Goal: Task Accomplishment & Management: Complete application form

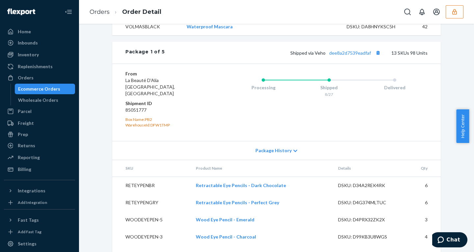
click at [452, 14] on icon "button" at bounding box center [454, 12] width 7 height 7
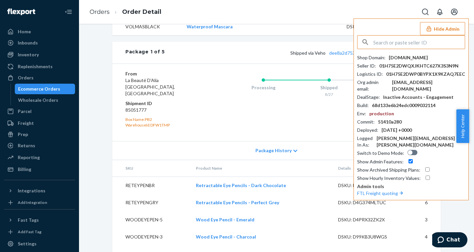
click at [421, 42] on input "text" at bounding box center [419, 42] width 92 height 13
type input "hystarproductsgmailcom"
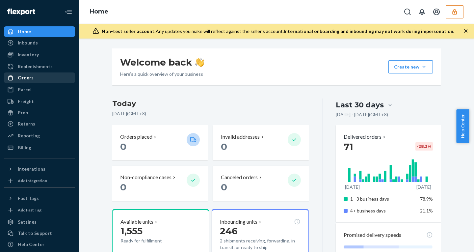
click at [29, 77] on div "Orders" at bounding box center [26, 77] width 16 height 7
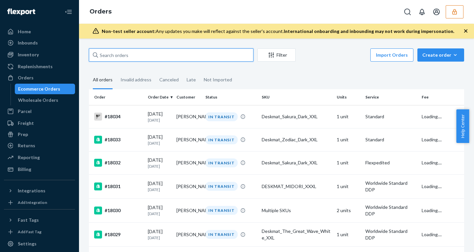
click at [118, 57] on input "text" at bounding box center [171, 54] width 165 height 13
paste input "134574819"
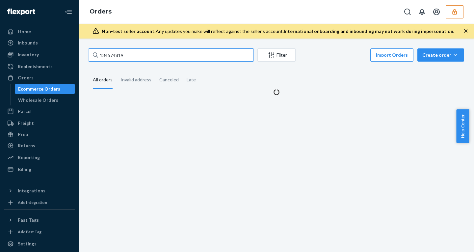
type input "134574819"
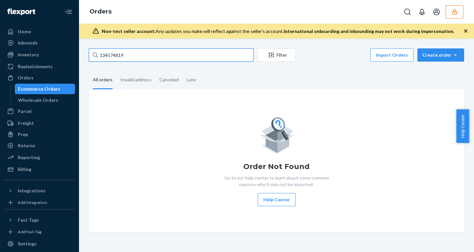
click at [213, 58] on input "134574819" at bounding box center [171, 54] width 165 height 13
click at [211, 55] on input "134574819" at bounding box center [171, 54] width 165 height 13
click at [454, 10] on icon "button" at bounding box center [454, 12] width 4 height 6
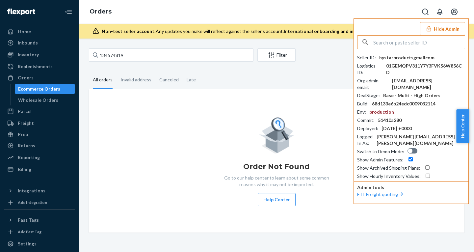
click at [399, 43] on input "text" at bounding box center [419, 42] width 92 height 13
paste input "hystarproducts@gmail.com"
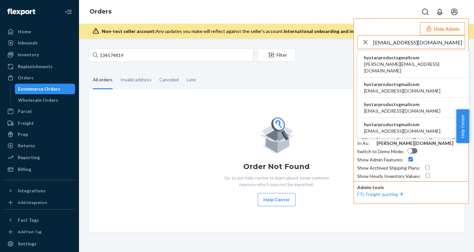
type input "hystarproducts@gmail.com"
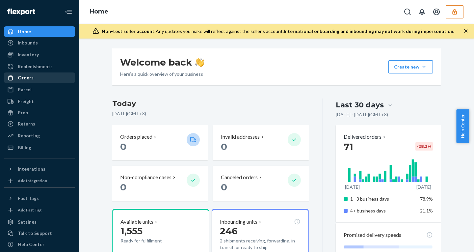
click at [41, 77] on div "Orders" at bounding box center [40, 77] width 70 height 9
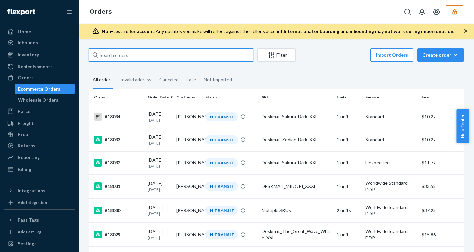
click at [147, 53] on input "text" at bounding box center [171, 54] width 165 height 13
paste input "134574819"
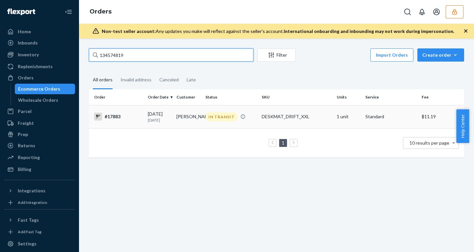
type input "134574819"
click at [111, 116] on div "#17883" at bounding box center [118, 117] width 48 height 8
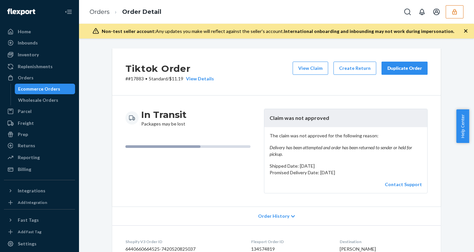
scroll to position [26, 0]
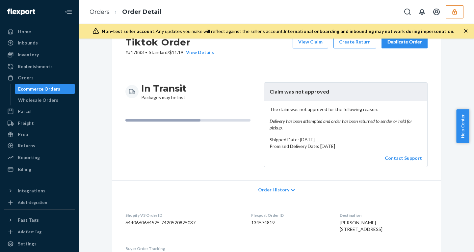
click at [456, 10] on icon "button" at bounding box center [454, 12] width 4 height 6
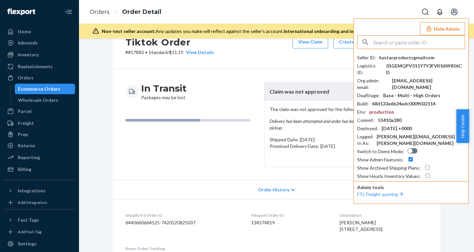
click at [393, 44] on input "text" at bounding box center [419, 42] width 92 height 13
type input "giselle@piccalio.com"
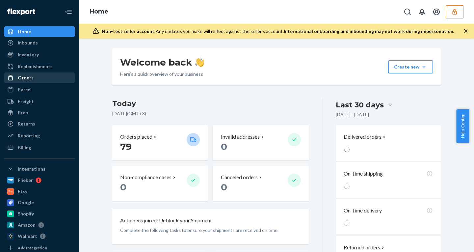
click at [27, 76] on div "Orders" at bounding box center [26, 77] width 16 height 7
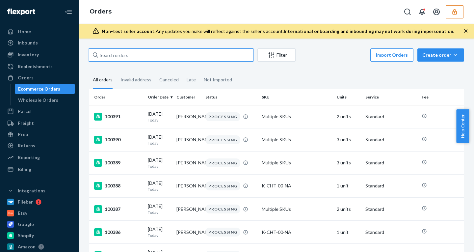
click at [136, 51] on input "text" at bounding box center [171, 54] width 165 height 13
paste input "99429"
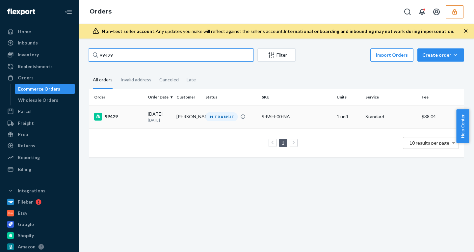
type input "99429"
click at [111, 117] on div "99429" at bounding box center [118, 117] width 48 height 8
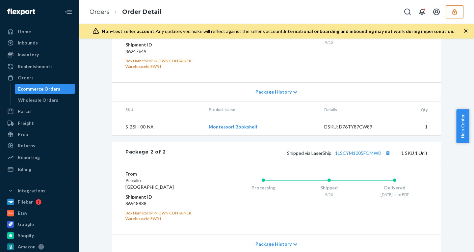
scroll to position [363, 0]
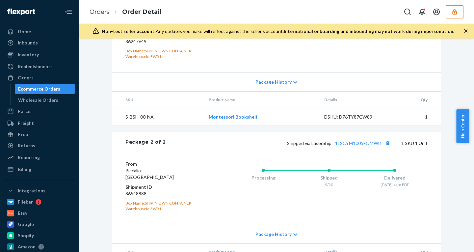
click at [293, 85] on icon at bounding box center [295, 82] width 4 height 5
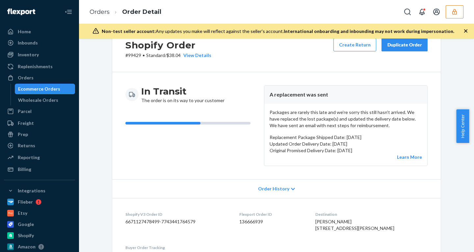
scroll to position [0, 0]
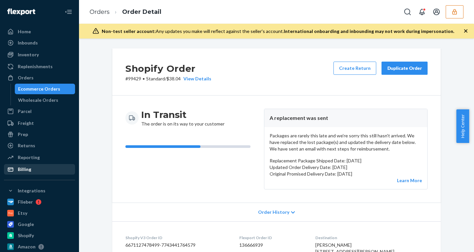
click at [34, 167] on div "Billing" at bounding box center [40, 169] width 70 height 9
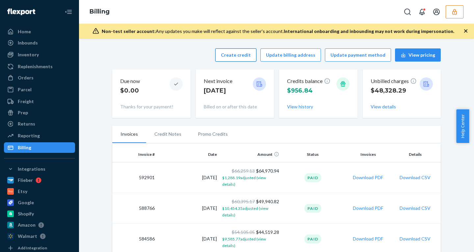
click at [231, 54] on button "Create credit" at bounding box center [235, 54] width 41 height 13
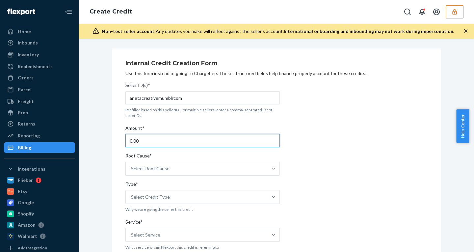
click at [167, 142] on input "0.00" at bounding box center [202, 140] width 154 height 13
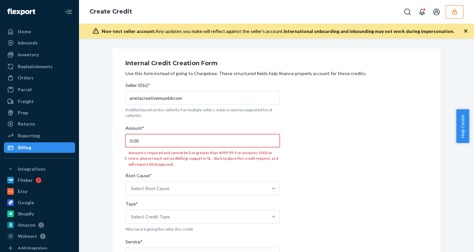
click at [250, 142] on input "0.00" at bounding box center [202, 140] width 154 height 13
type input "111.6"
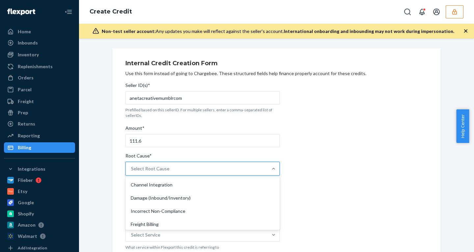
click at [237, 175] on div "option Channel Integration focused, 1 of 29. 29 results available. Use Up and D…" at bounding box center [202, 169] width 154 height 14
click at [132, 172] on input "Root Cause* option Channel Integration focused, 1 of 29. 29 results available. …" at bounding box center [131, 168] width 1 height 7
type input "Ob"
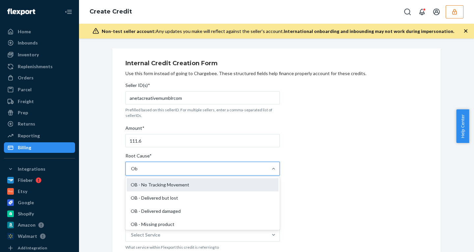
click at [234, 185] on div "OB - No Tracking Movement" at bounding box center [203, 184] width 152 height 13
click at [138, 172] on input "Ob" at bounding box center [134, 168] width 7 height 7
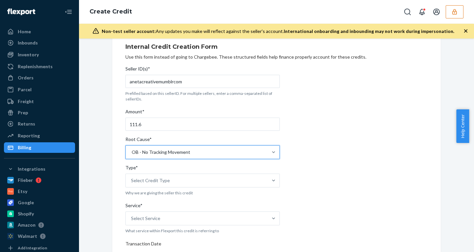
scroll to position [17, 0]
click at [224, 178] on div "Select Credit Type" at bounding box center [197, 179] width 142 height 13
click at [132, 178] on input "Type* Select Credit Type" at bounding box center [131, 179] width 1 height 7
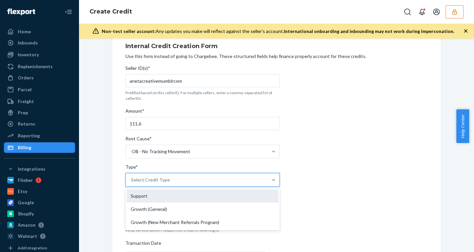
click at [213, 197] on div "Support" at bounding box center [203, 195] width 152 height 13
click at [132, 183] on input "Type* option Support focused, 1 of 3. 3 results available. Use Up and Down to c…" at bounding box center [131, 179] width 1 height 7
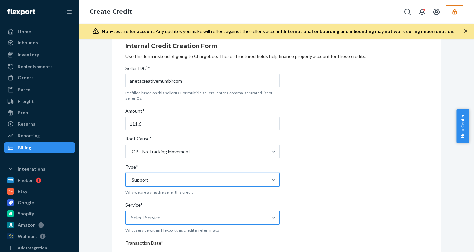
click at [199, 223] on div "Select Service" at bounding box center [197, 217] width 142 height 13
click at [132, 221] on input "Service* Select Service" at bounding box center [131, 217] width 1 height 7
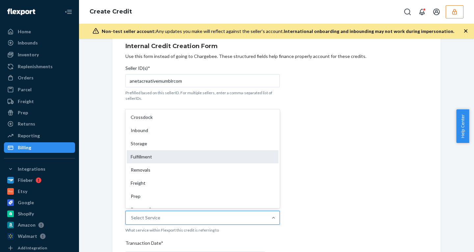
click at [192, 156] on div "Fulfillment" at bounding box center [203, 156] width 152 height 13
click at [132, 214] on input "Service* option Fulfillment focused, 4 of 10. 10 results available. Use Up and …" at bounding box center [131, 217] width 1 height 7
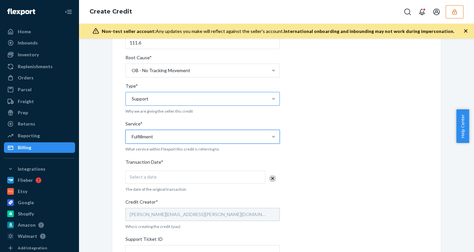
scroll to position [106, 0]
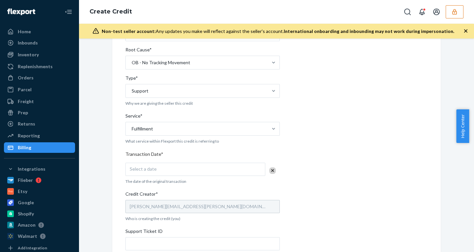
click at [204, 177] on div "Seller ID(s)* anetacreativemumblrcom Prefilled based on this sellerID. For mult…" at bounding box center [202, 164] width 154 height 382
click at [205, 173] on div "Select a date" at bounding box center [195, 169] width 140 height 13
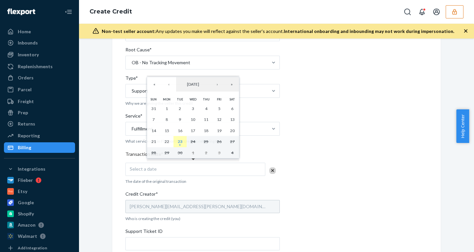
click at [180, 141] on abbr "23" at bounding box center [180, 141] width 5 height 5
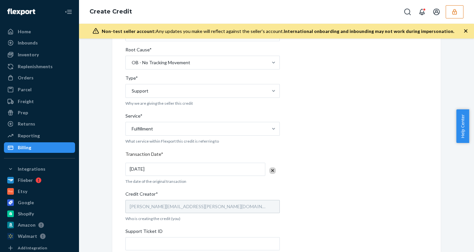
click at [201, 184] on div "Seller ID(s)* anetacreativemumblrcom Prefilled based on this sellerID. For mult…" at bounding box center [202, 164] width 154 height 382
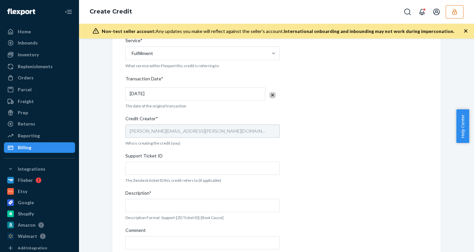
scroll to position [199, 0]
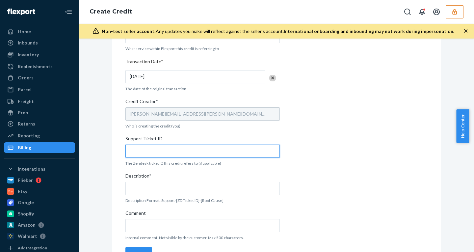
click at [184, 151] on input "Support Ticket ID" at bounding box center [202, 151] width 154 height 13
click at [138, 152] on input "Support Ticket ID" at bounding box center [202, 151] width 154 height 13
paste input "823759"
type input "823759"
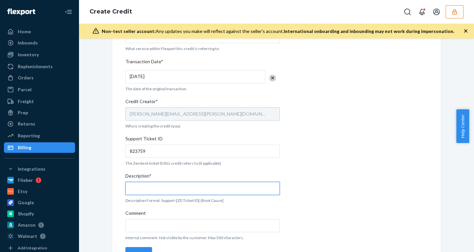
click at [154, 190] on input "Description*" at bounding box center [202, 188] width 154 height 13
paste input "823759"
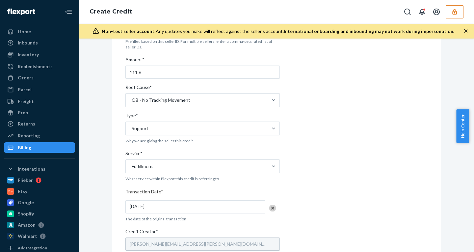
scroll to position [66, 0]
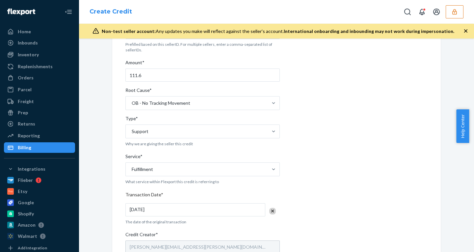
type input "Support-823759-OB-No tracking movement"
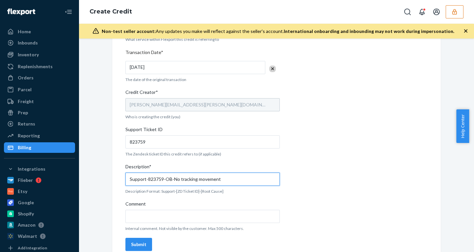
scroll to position [217, 0]
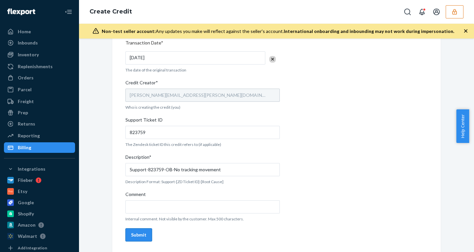
click at [143, 238] on div "Submit" at bounding box center [138, 234] width 15 height 7
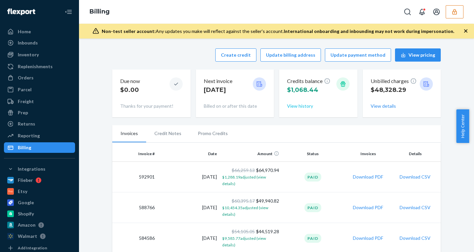
click at [294, 104] on button "View history" at bounding box center [300, 106] width 26 height 7
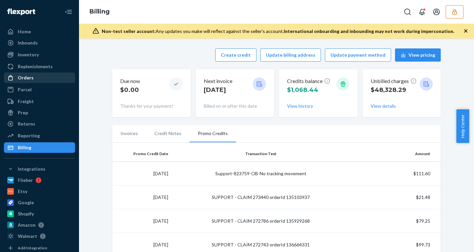
click at [23, 74] on div "Orders" at bounding box center [26, 77] width 16 height 7
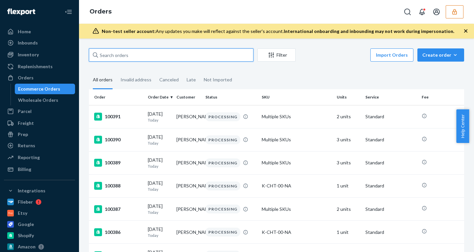
click at [143, 51] on input "text" at bounding box center [171, 54] width 165 height 13
click at [139, 57] on input "text" at bounding box center [171, 54] width 165 height 13
paste input "99429"
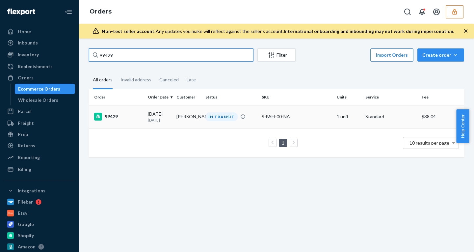
type input "99429"
click at [108, 115] on div "99429" at bounding box center [118, 117] width 48 height 8
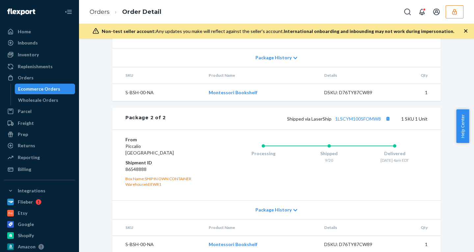
scroll to position [409, 0]
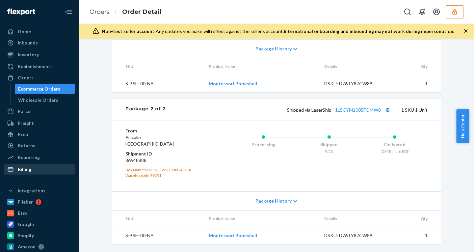
click at [17, 167] on div at bounding box center [12, 169] width 11 height 7
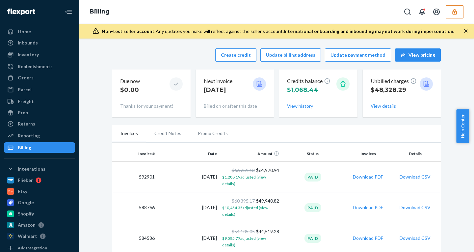
click at [199, 134] on li "Promo Credits" at bounding box center [213, 133] width 46 height 16
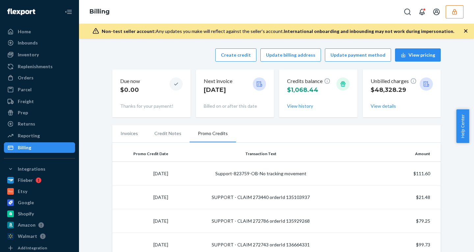
click at [452, 9] on icon "button" at bounding box center [454, 12] width 7 height 7
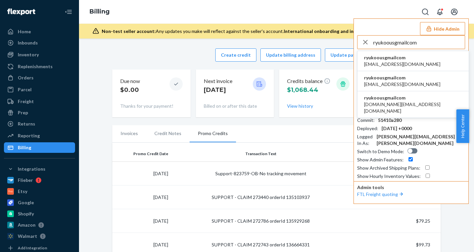
type input "ryukoousgmailcom"
click at [386, 60] on span "ryukoousgmailcom" at bounding box center [402, 57] width 76 height 7
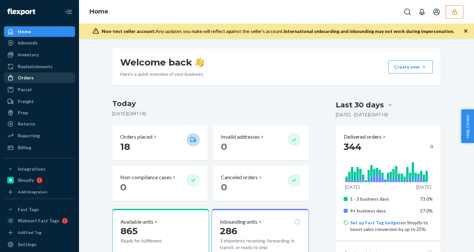
click at [18, 78] on div "Orders" at bounding box center [26, 77] width 16 height 7
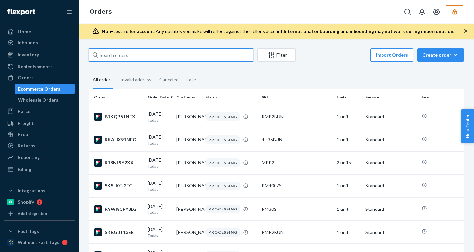
click at [125, 54] on input "text" at bounding box center [171, 54] width 165 height 13
paste input "137123382"
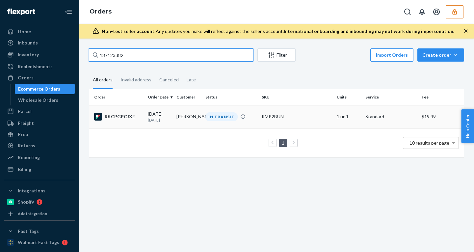
type input "137123382"
click at [182, 113] on td "Pat Barron" at bounding box center [188, 116] width 29 height 23
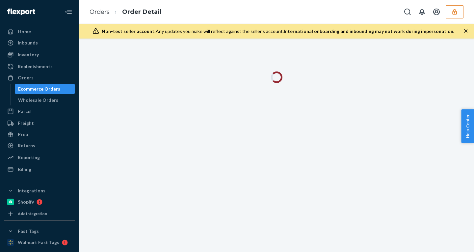
click at [465, 31] on icon "button" at bounding box center [466, 31] width 7 height 7
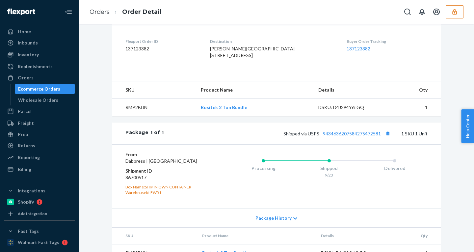
scroll to position [203, 0]
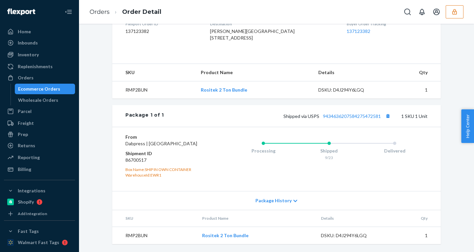
click at [277, 199] on span "Package History" at bounding box center [273, 200] width 36 height 7
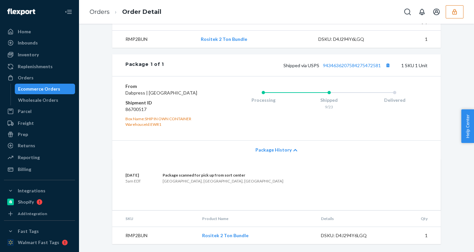
scroll to position [253, 0]
click at [271, 148] on span "Package History" at bounding box center [273, 150] width 36 height 7
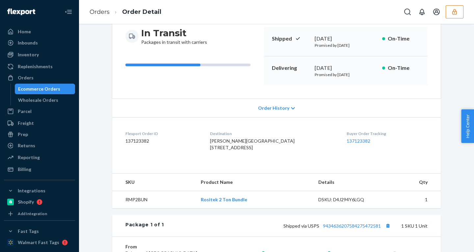
scroll to position [203, 0]
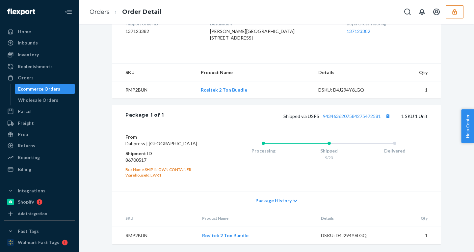
click at [273, 198] on span "Package History" at bounding box center [273, 200] width 36 height 7
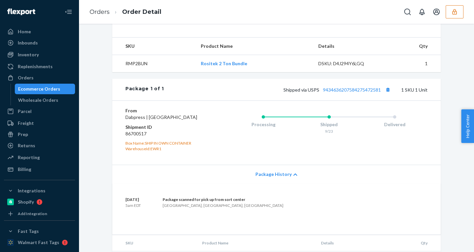
click at [273, 177] on span "Package History" at bounding box center [273, 174] width 36 height 7
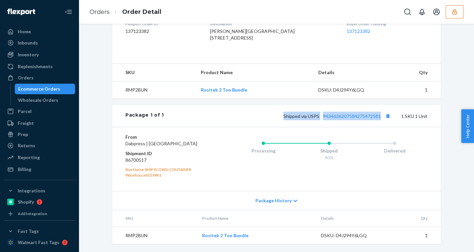
drag, startPoint x: 274, startPoint y: 108, endPoint x: 391, endPoint y: 108, distance: 116.9
click at [391, 112] on div "Shipped via USPS 9434636207584275472581 1 SKU 1 Unit" at bounding box center [296, 116] width 264 height 9
copy span "Shipped via USPS 9434636207584275472581"
click at [57, 87] on div "Ecommerce Orders" at bounding box center [39, 89] width 42 height 7
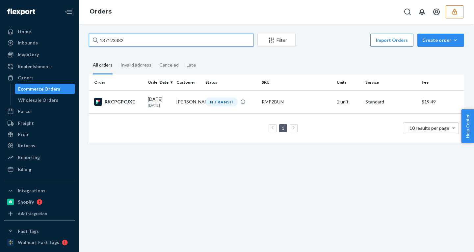
click at [110, 43] on input "137123382" at bounding box center [171, 40] width 165 height 13
paste input "6745476"
type input "136745476"
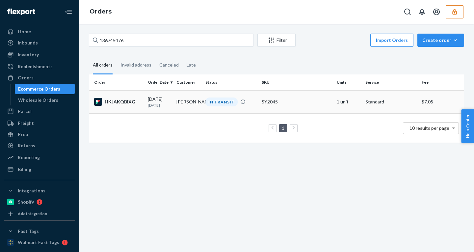
click at [169, 103] on p "8 days ago" at bounding box center [159, 105] width 23 height 6
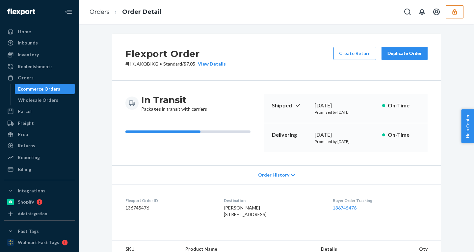
click at [454, 169] on div "Flexport Order # HKJAKQBIXG • Standard / $7.05 View Details Create Return Dupli…" at bounding box center [276, 234] width 385 height 401
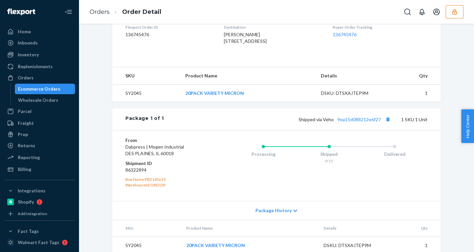
scroll to position [196, 0]
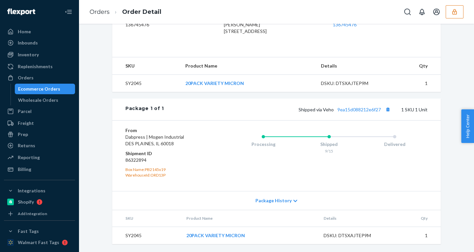
click at [268, 202] on span "Package History" at bounding box center [273, 200] width 36 height 7
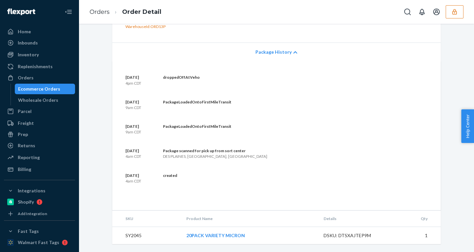
scroll to position [345, 0]
click at [272, 54] on span "Package History" at bounding box center [273, 52] width 36 height 7
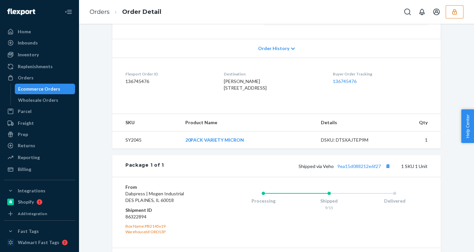
scroll to position [127, 0]
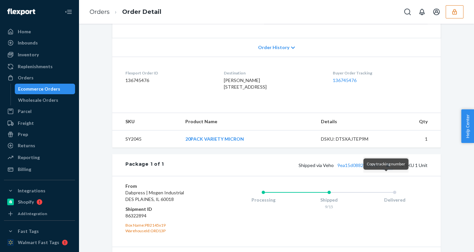
click at [387, 169] on button "Copy tracking number" at bounding box center [388, 165] width 9 height 9
click at [384, 169] on button "Copy tracking number" at bounding box center [388, 165] width 9 height 9
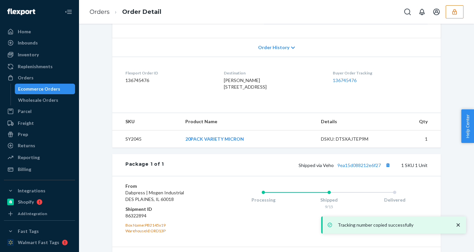
click at [61, 87] on div "Ecommerce Orders" at bounding box center [44, 88] width 59 height 9
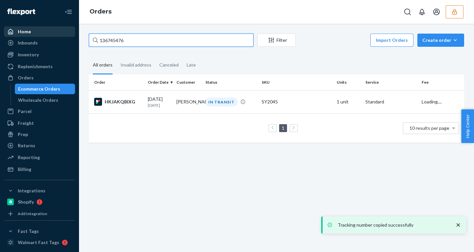
drag, startPoint x: 126, startPoint y: 41, endPoint x: 59, endPoint y: 36, distance: 66.7
click at [60, 36] on div "Home Inbounds Shipping Plans Problems Inventory Products Replenishments Orders …" at bounding box center [237, 126] width 474 height 252
paste input "716751"
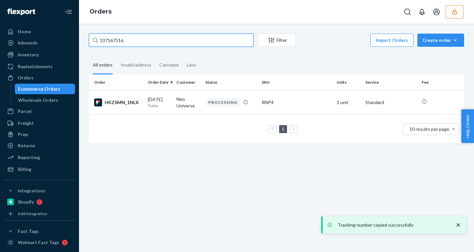
type input "137167516"
click at [460, 225] on icon "close toast" at bounding box center [458, 225] width 7 height 7
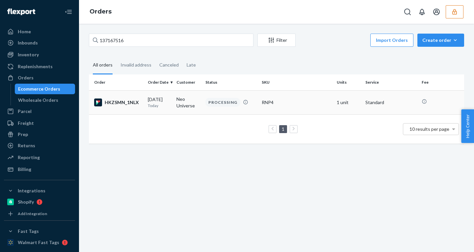
click at [194, 100] on td "Neo Universe" at bounding box center [188, 102] width 29 height 24
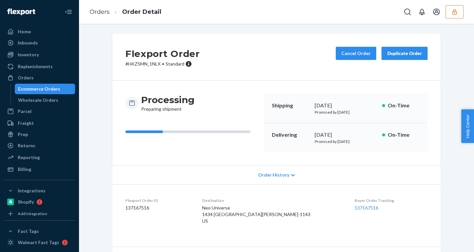
click at [59, 85] on div "Ecommerce Orders" at bounding box center [44, 88] width 59 height 9
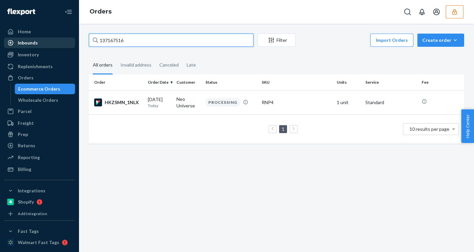
drag, startPoint x: 135, startPoint y: 44, endPoint x: 58, endPoint y: 44, distance: 76.7
click at [58, 44] on div "Home Inbounds Shipping Plans Problems Inventory Products Replenishments Orders …" at bounding box center [237, 126] width 474 height 252
paste input "6798503"
type input "136798503"
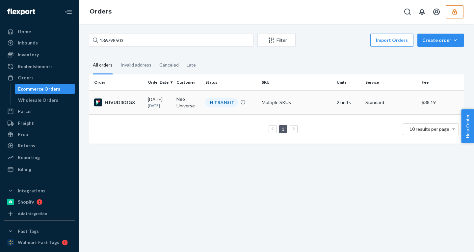
click at [165, 99] on div "09/16/2025 7 days ago" at bounding box center [159, 102] width 23 height 12
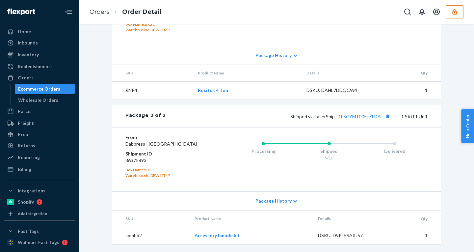
scroll to position [365, 0]
click at [280, 203] on span "Package History" at bounding box center [273, 201] width 36 height 7
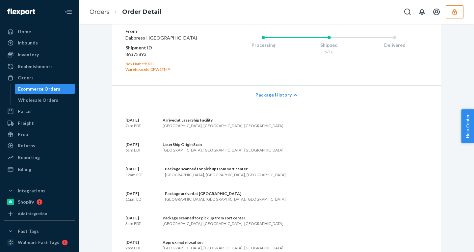
scroll to position [434, 0]
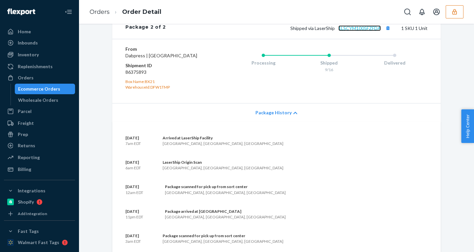
click at [352, 31] on link "1LSCYM1005FZFDA" at bounding box center [359, 28] width 42 height 6
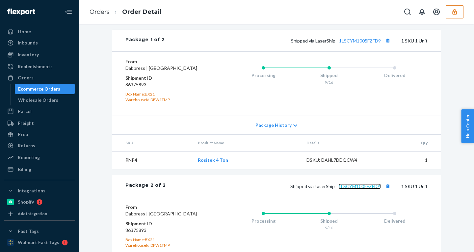
scroll to position [0, 0]
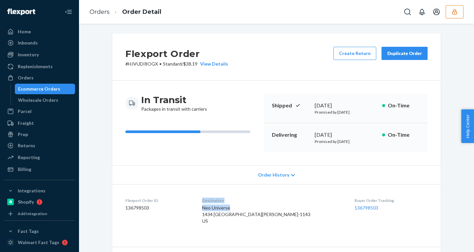
drag, startPoint x: 253, startPoint y: 207, endPoint x: 214, endPoint y: 207, distance: 39.2
click at [214, 207] on dl "Flexport Order ID 136798503 Destination Neo Universe 1434 Oak Village Dr Largo,…" at bounding box center [276, 212] width 329 height 56
click at [221, 209] on span "Neo Universe 1434 Oak Village Dr Largo, FL 33778-1143 US" at bounding box center [256, 214] width 108 height 19
drag, startPoint x: 221, startPoint y: 209, endPoint x: 256, endPoint y: 209, distance: 35.2
click at [256, 210] on div "Neo Universe 1434 Oak Village Dr Largo, FL 33778-1143 US" at bounding box center [273, 214] width 142 height 20
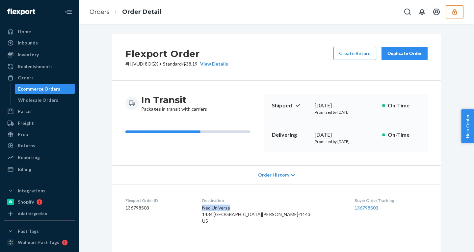
copy span "Neo Universe"
click at [34, 88] on div "Ecommerce Orders" at bounding box center [39, 89] width 42 height 7
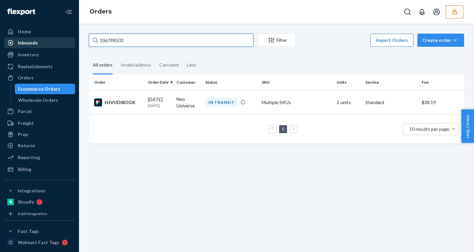
drag, startPoint x: 125, startPoint y: 40, endPoint x: 56, endPoint y: 40, distance: 68.8
click at [56, 40] on div "Home Inbounds Shipping Plans Problems Inventory Products Replenishments Orders …" at bounding box center [237, 126] width 474 height 252
paste input "Neo Universe"
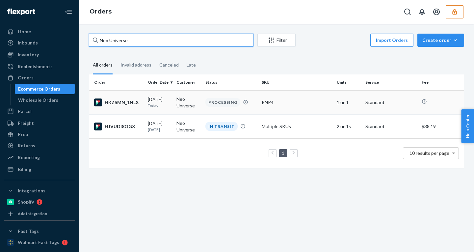
type input "Neo Universe"
click at [156, 100] on div "09/23/2025 Today" at bounding box center [159, 102] width 23 height 12
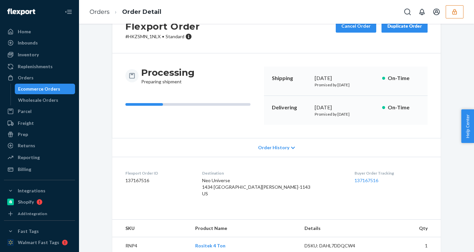
scroll to position [175, 0]
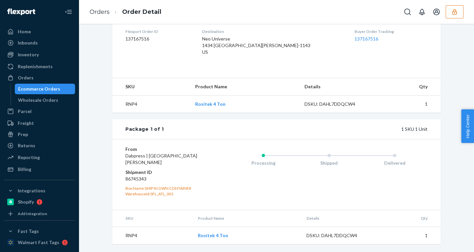
click at [43, 88] on div "Ecommerce Orders" at bounding box center [39, 89] width 42 height 7
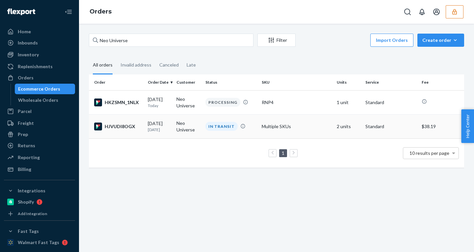
click at [176, 128] on td "Neo Universe" at bounding box center [188, 126] width 29 height 24
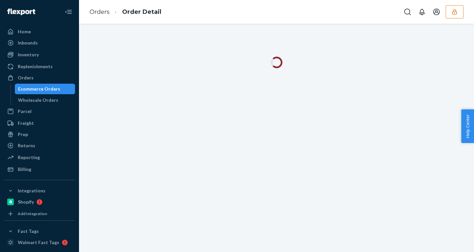
click at [172, 126] on div at bounding box center [276, 138] width 395 height 228
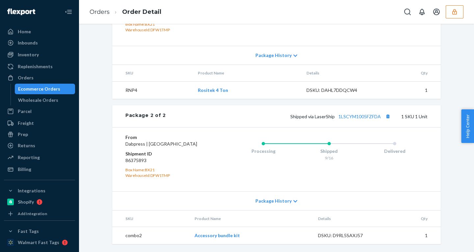
scroll to position [365, 0]
click at [272, 198] on span "Package History" at bounding box center [273, 201] width 36 height 7
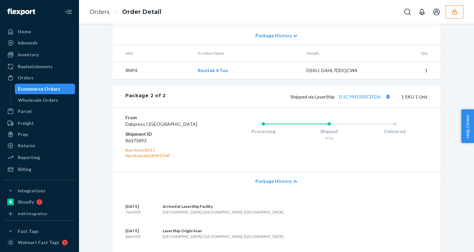
click at [272, 184] on span "Package History" at bounding box center [273, 181] width 36 height 7
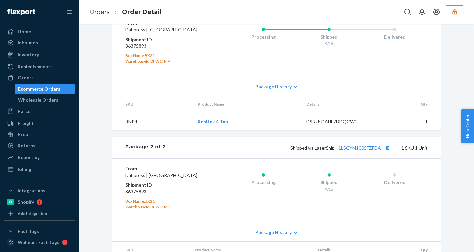
scroll to position [311, 0]
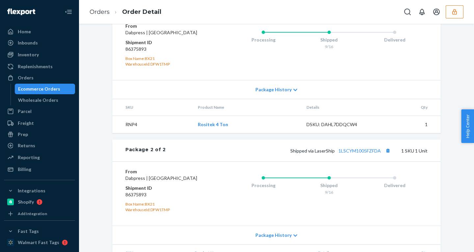
click at [274, 93] on span "Package History" at bounding box center [273, 89] width 36 height 7
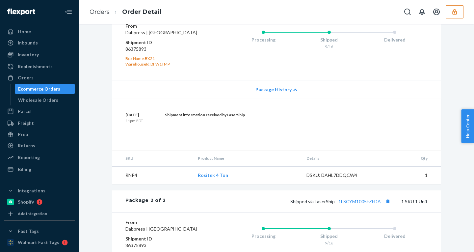
click at [274, 93] on span "Package History" at bounding box center [273, 89] width 36 height 7
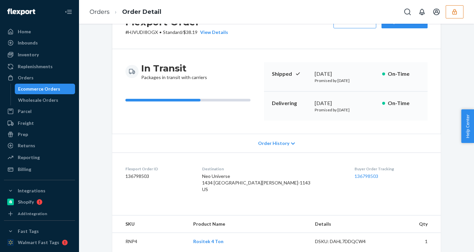
scroll to position [0, 0]
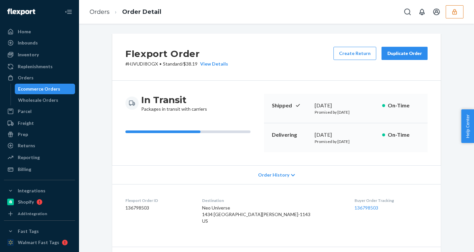
click at [44, 90] on div "Ecommerce Orders" at bounding box center [39, 89] width 42 height 7
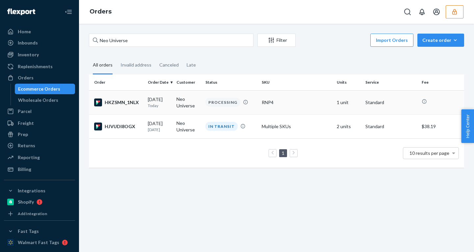
click at [146, 102] on td "09/23/2025 Today" at bounding box center [159, 102] width 29 height 24
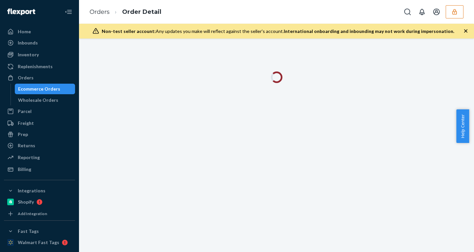
click at [467, 32] on icon "button" at bounding box center [465, 30] width 3 height 3
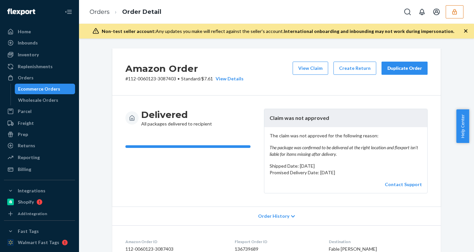
click at [466, 32] on icon "button" at bounding box center [466, 31] width 7 height 7
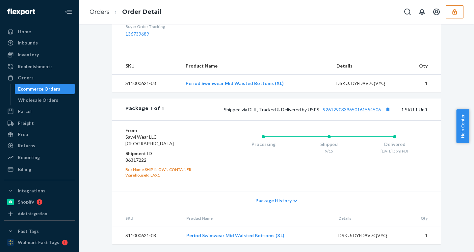
scroll to position [247, 0]
click at [271, 200] on span "Package History" at bounding box center [273, 200] width 36 height 7
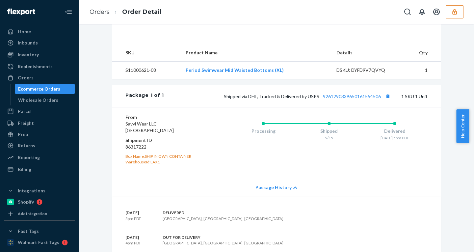
click at [271, 191] on span "Package History" at bounding box center [273, 187] width 36 height 7
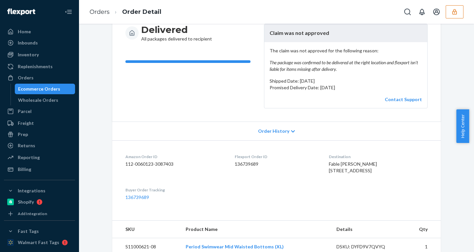
scroll to position [0, 0]
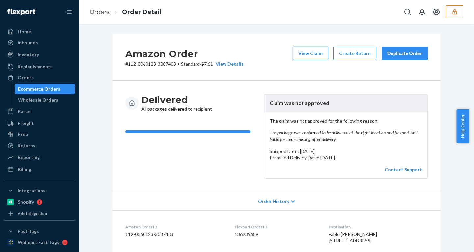
click at [304, 52] on button "View Claim" at bounding box center [311, 53] width 36 height 13
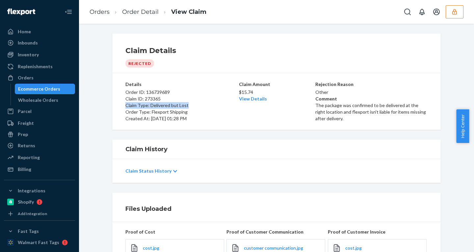
drag, startPoint x: 192, startPoint y: 107, endPoint x: 120, endPoint y: 107, distance: 72.4
click at [120, 107] on div "Details Order ID: 136739689 Claim ID: 273365 Claim Type: Delivered but Lost Ord…" at bounding box center [276, 101] width 329 height 57
copy p "Claim Type: Delivered but Lost"
click at [454, 10] on icon "button" at bounding box center [454, 12] width 4 height 6
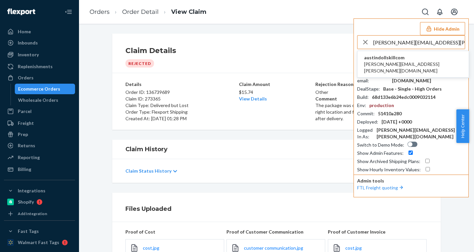
type input "[PERSON_NAME][EMAIL_ADDRESS][PERSON_NAME][DOMAIN_NAME]"
click at [394, 57] on span "austindollskillcom" at bounding box center [413, 57] width 98 height 7
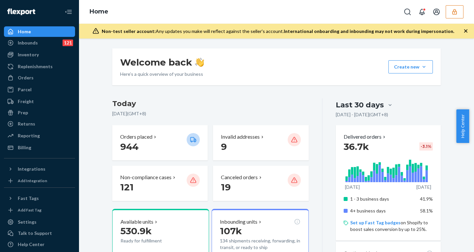
click at [467, 5] on div "Home" at bounding box center [276, 12] width 395 height 24
click at [462, 11] on button "button" at bounding box center [455, 11] width 18 height 13
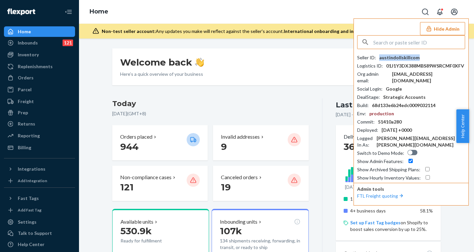
click at [399, 58] on div "austindollskillcom" at bounding box center [399, 57] width 40 height 7
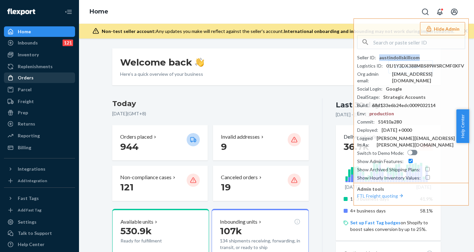
click at [33, 73] on div "Orders" at bounding box center [40, 77] width 70 height 9
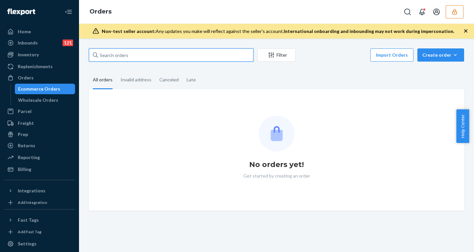
click at [135, 54] on input "text" at bounding box center [171, 54] width 165 height 13
paste input "DK3886765"
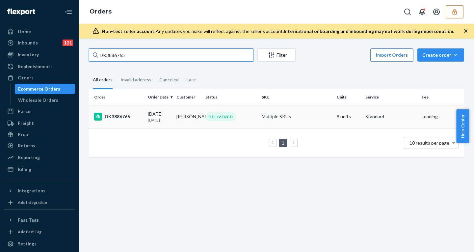
type input "DK3886765"
click at [162, 109] on td "[DATE] [DATE]" at bounding box center [159, 116] width 29 height 23
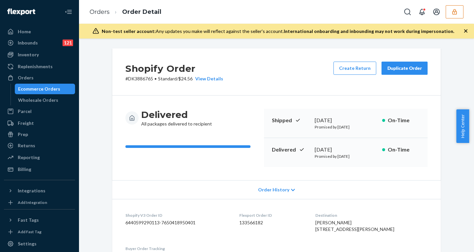
click at [177, 223] on dd "6440599290113-7650418950401" at bounding box center [176, 222] width 103 height 7
copy dd "7650418950401"
